Goal: Task Accomplishment & Management: Manage account settings

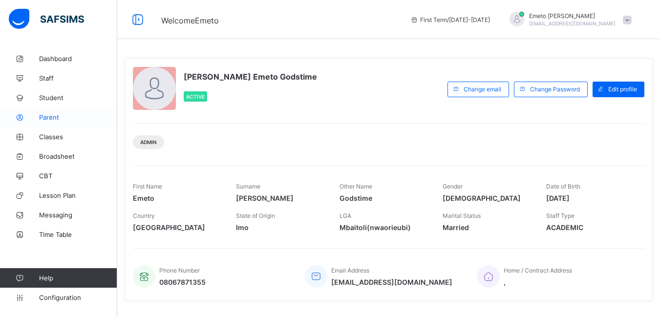
click at [47, 118] on span "Parent" at bounding box center [78, 117] width 78 height 8
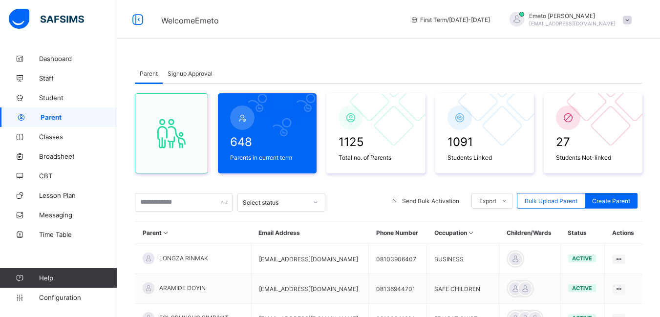
scroll to position [49, 0]
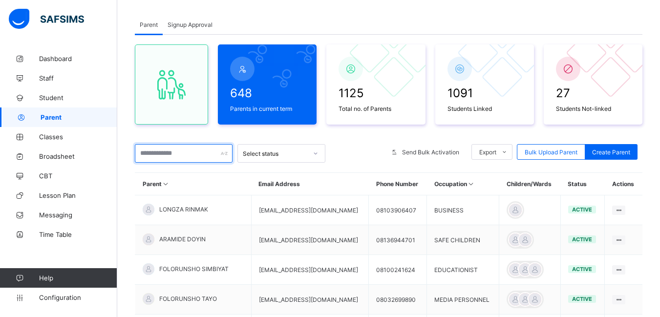
click at [166, 156] on input "text" at bounding box center [184, 153] width 98 height 19
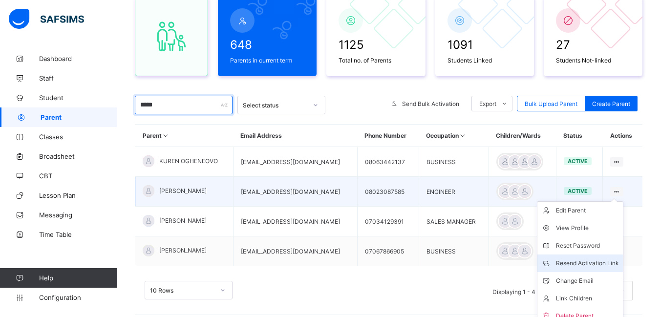
scroll to position [98, 0]
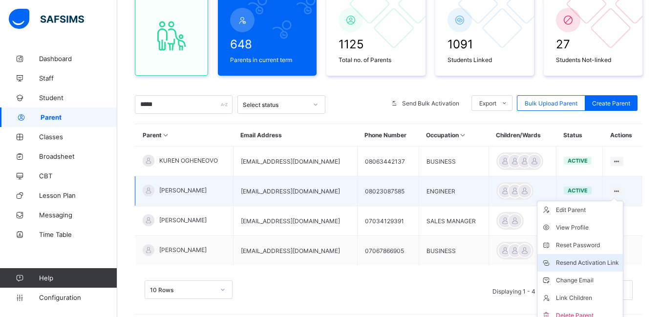
click at [584, 263] on div "Resend Activation Link" at bounding box center [587, 263] width 63 height 10
click at [621, 191] on icon at bounding box center [617, 191] width 8 height 7
click at [590, 261] on div "Resend Activation Link" at bounding box center [587, 263] width 63 height 10
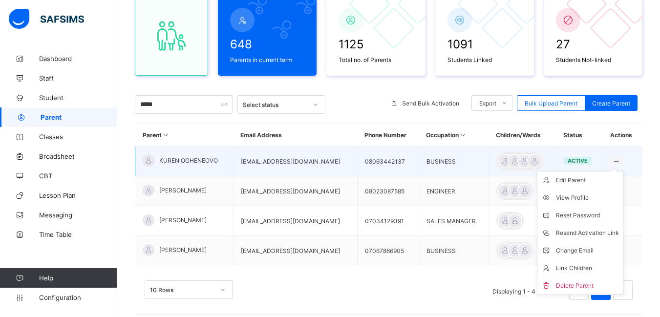
click at [620, 160] on icon at bounding box center [617, 161] width 8 height 7
click at [596, 235] on div "Resend Activation Link" at bounding box center [587, 233] width 63 height 10
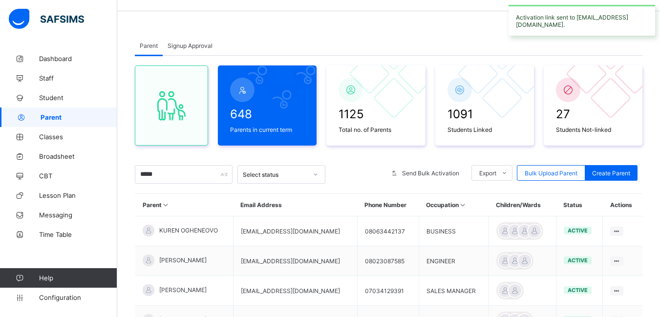
scroll to position [0, 0]
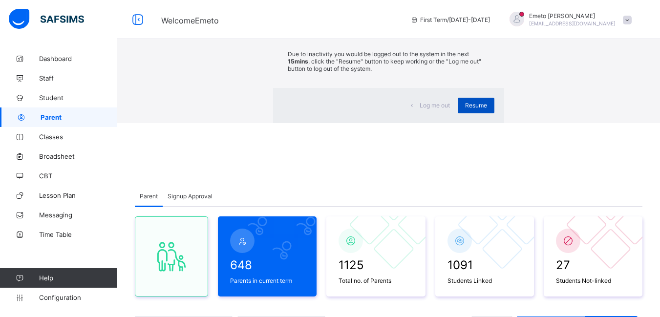
click at [465, 109] on span "Resume" at bounding box center [476, 105] width 22 height 7
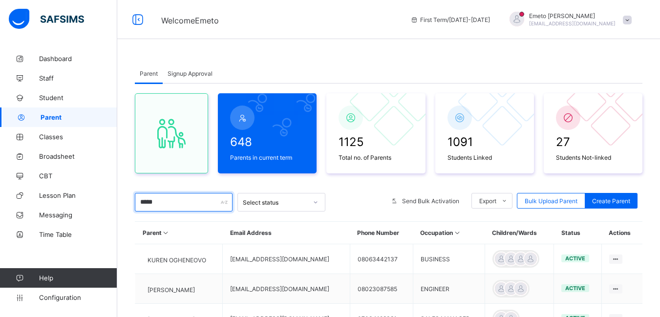
click at [194, 203] on input "*****" at bounding box center [184, 202] width 98 height 19
type input "*"
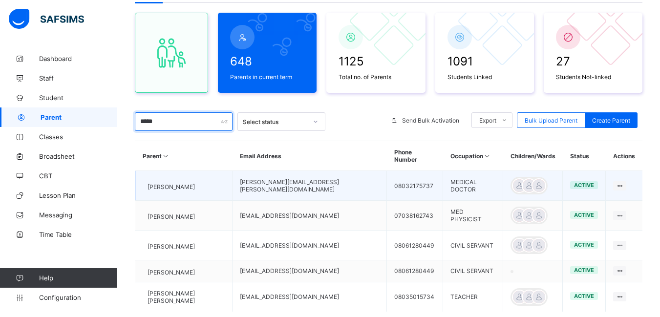
scroll to position [98, 0]
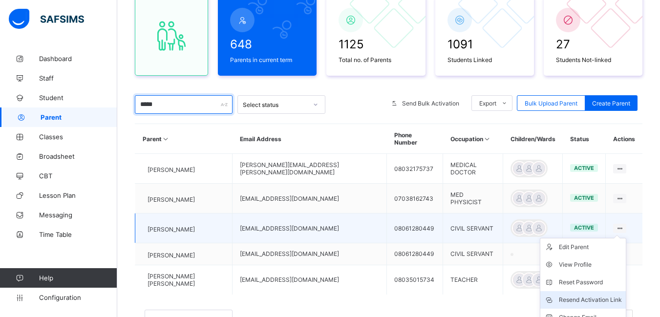
type input "*****"
click at [589, 295] on div "Resend Activation Link" at bounding box center [590, 300] width 63 height 10
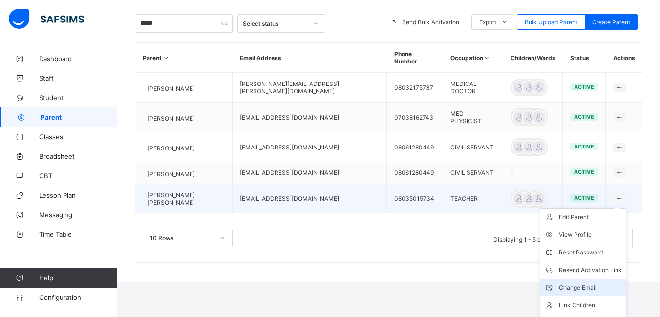
scroll to position [191, 0]
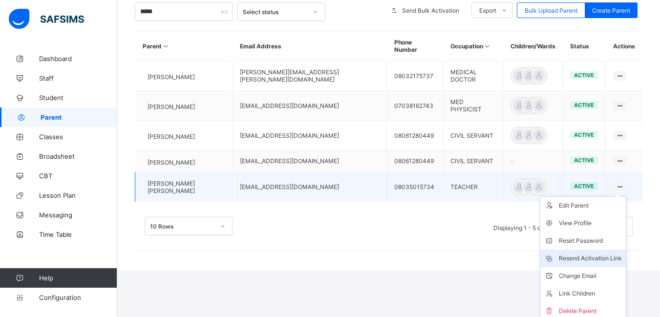
click at [584, 254] on div "Resend Activation Link" at bounding box center [590, 259] width 63 height 10
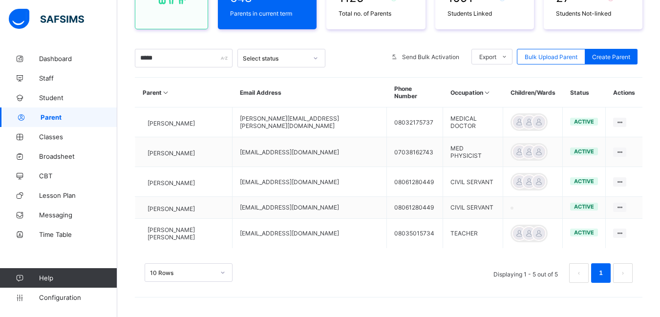
scroll to position [140, 0]
